Goal: Information Seeking & Learning: Learn about a topic

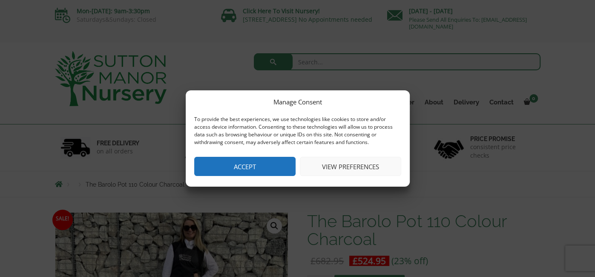
click at [248, 166] on button "Accept" at bounding box center [244, 166] width 101 height 19
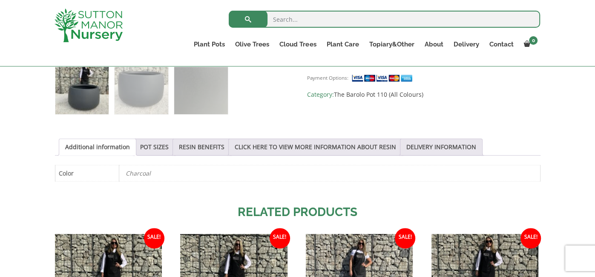
scroll to position [382, 0]
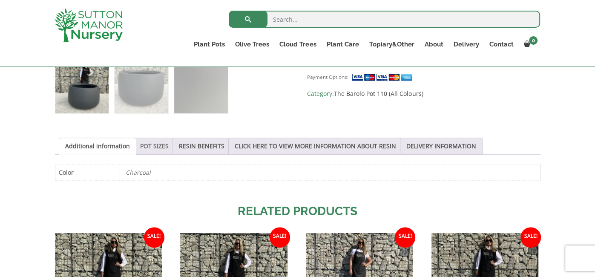
click at [156, 148] on link "POT SIZES" at bounding box center [154, 146] width 29 height 16
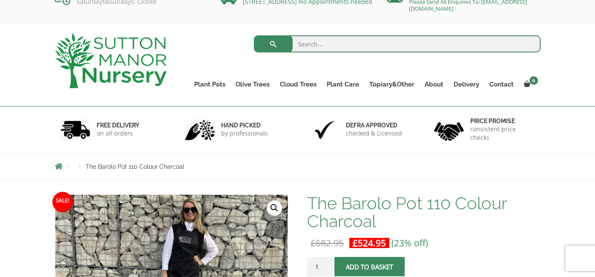
scroll to position [23, 0]
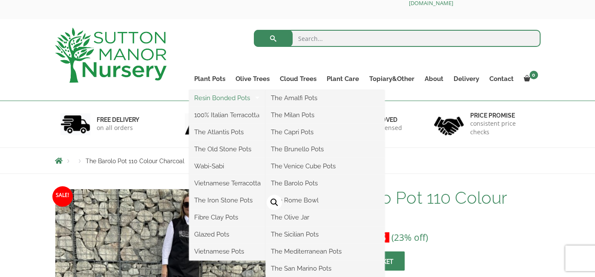
click at [226, 96] on link "Resin Bonded Pots" at bounding box center [227, 98] width 77 height 13
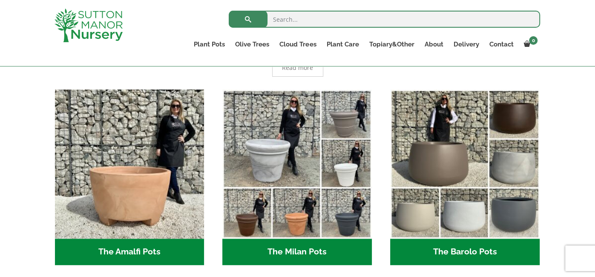
scroll to position [216, 0]
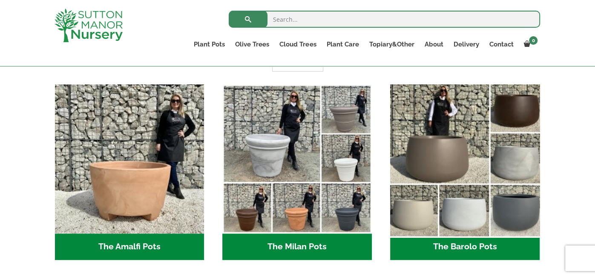
click at [452, 196] on img "Visit product category The Barolo Pots" at bounding box center [465, 159] width 157 height 157
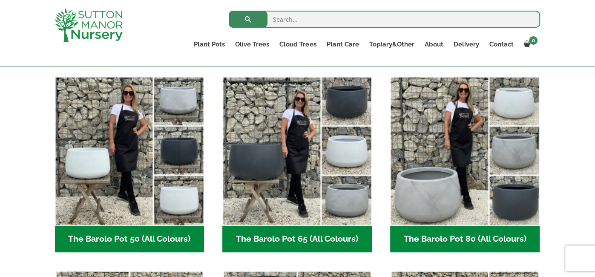
scroll to position [211, 0]
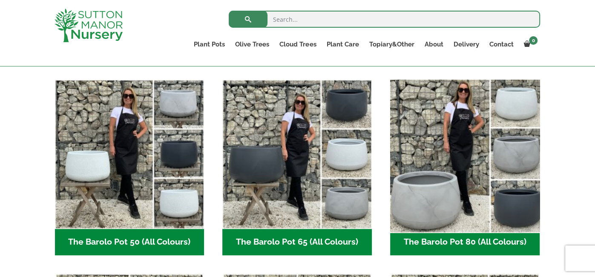
click at [473, 189] on img "Visit product category The Barolo Pot 80 (All Colours)" at bounding box center [465, 154] width 157 height 157
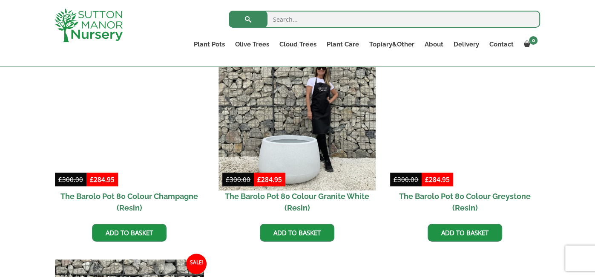
scroll to position [457, 0]
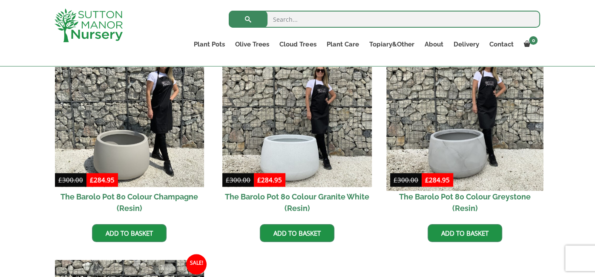
click at [465, 149] on img at bounding box center [465, 112] width 157 height 157
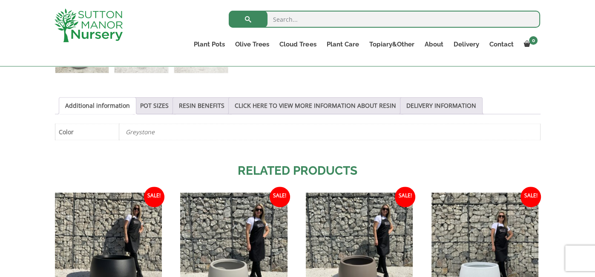
scroll to position [424, 0]
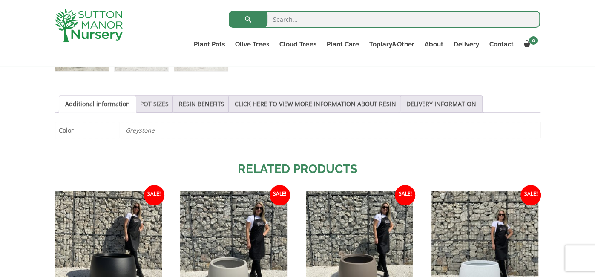
click at [150, 109] on link "POT SIZES" at bounding box center [154, 104] width 29 height 16
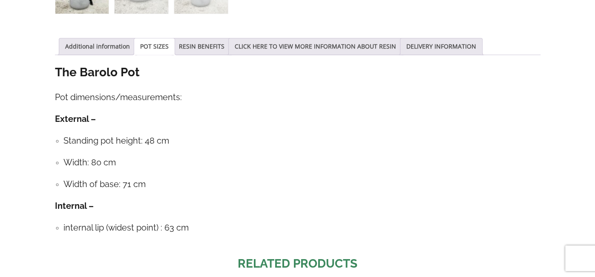
scroll to position [0, 0]
